Goal: Information Seeking & Learning: Check status

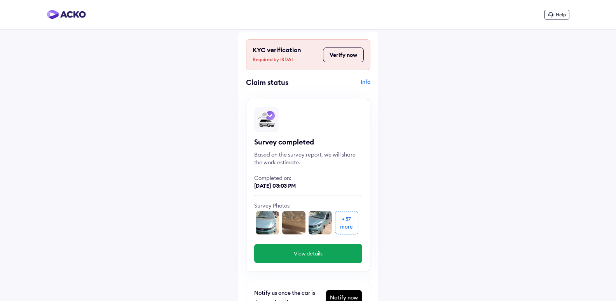
click at [267, 216] on img at bounding box center [267, 222] width 23 height 23
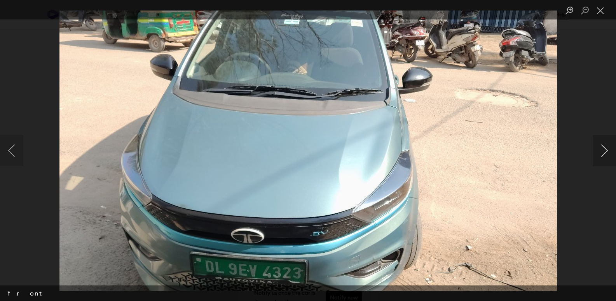
click at [602, 146] on button "Next image" at bounding box center [604, 150] width 23 height 31
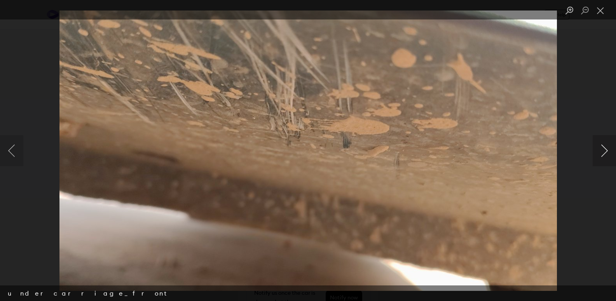
click at [602, 146] on button "Next image" at bounding box center [604, 150] width 23 height 31
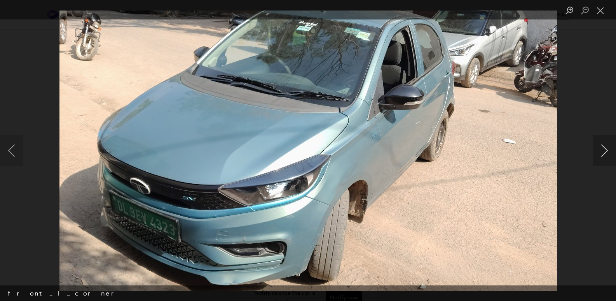
click at [602, 146] on button "Next image" at bounding box center [604, 150] width 23 height 31
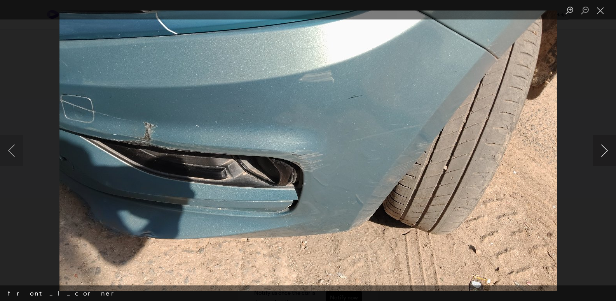
click at [600, 152] on button "Next image" at bounding box center [604, 150] width 23 height 31
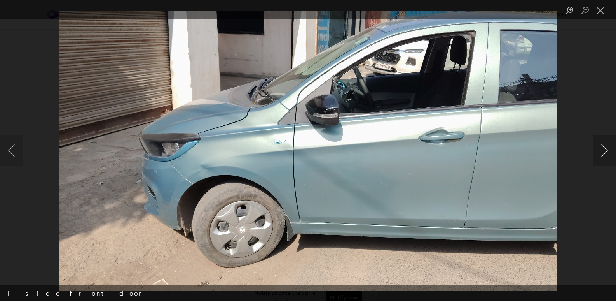
click at [600, 152] on button "Next image" at bounding box center [604, 150] width 23 height 31
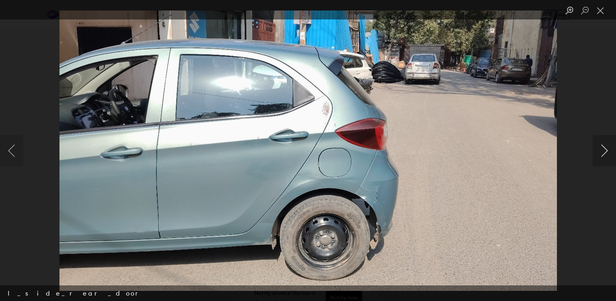
click at [598, 150] on button "Next image" at bounding box center [604, 150] width 23 height 31
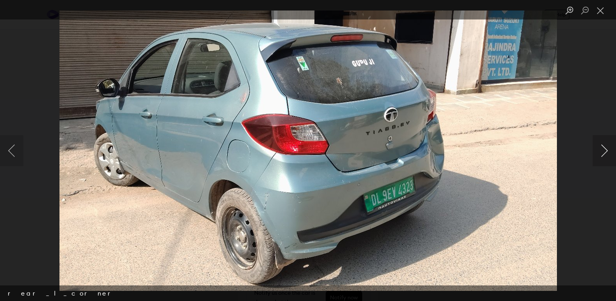
click at [598, 150] on button "Next image" at bounding box center [604, 150] width 23 height 31
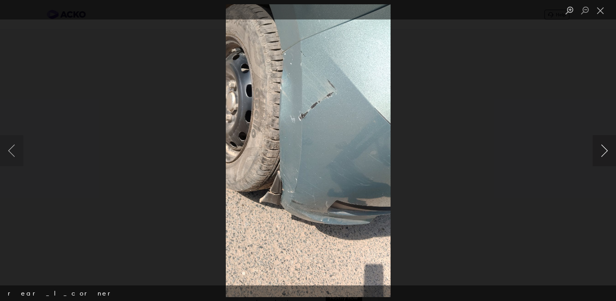
click at [598, 150] on button "Next image" at bounding box center [604, 150] width 23 height 31
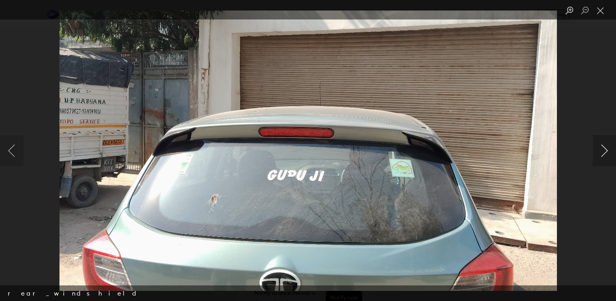
click at [598, 150] on button "Next image" at bounding box center [604, 150] width 23 height 31
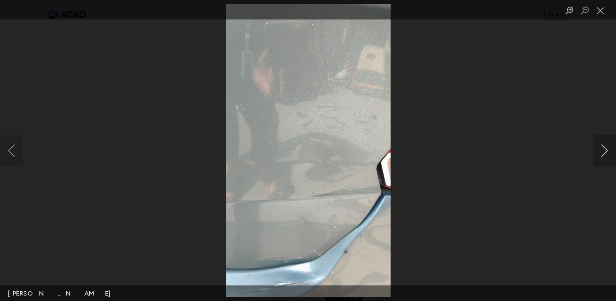
click at [598, 150] on button "Next image" at bounding box center [604, 150] width 23 height 31
